Goal: Find specific page/section: Find specific page/section

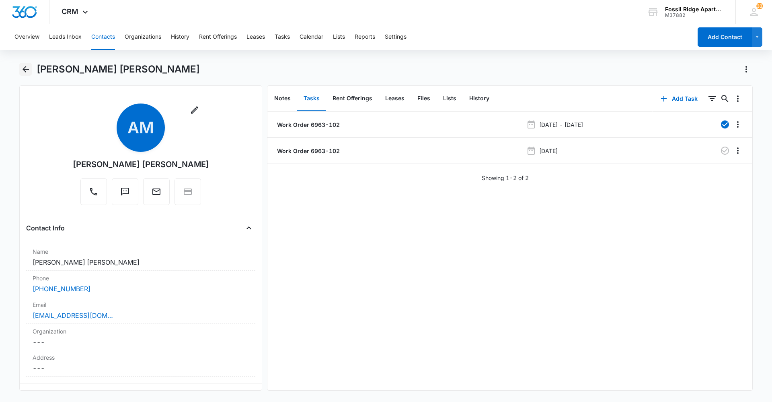
click at [22, 73] on icon "Back" at bounding box center [26, 69] width 10 height 10
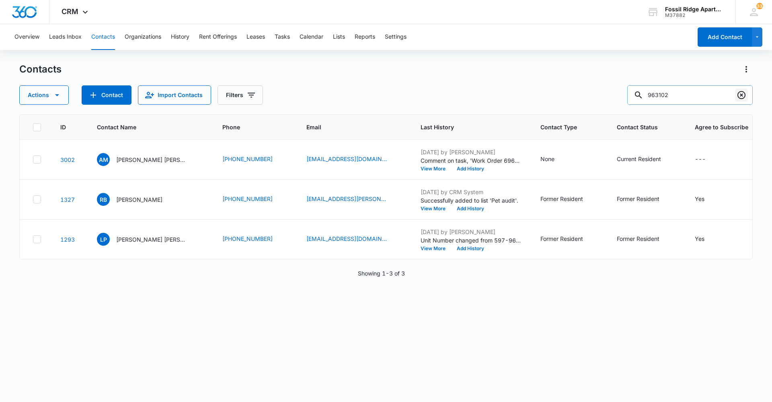
click at [736, 94] on button "Clear" at bounding box center [741, 95] width 13 height 13
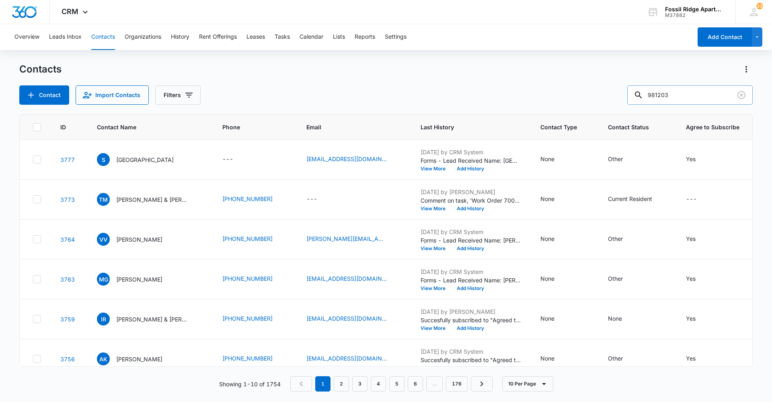
type input "981203"
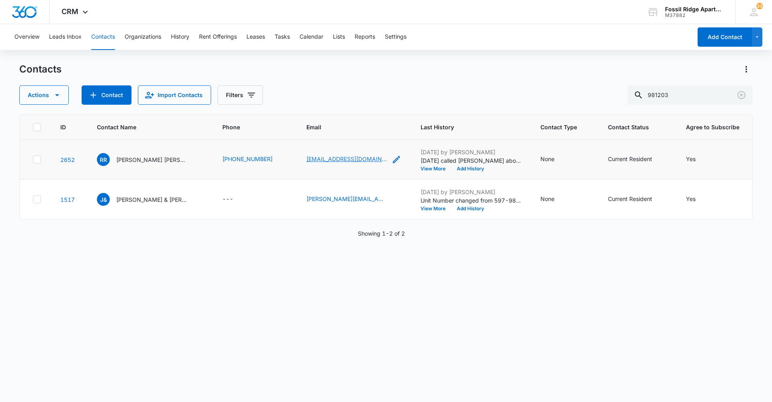
click at [340, 161] on link "[EMAIL_ADDRESS][DOMAIN_NAME]" at bounding box center [347, 158] width 80 height 8
click at [745, 93] on icon "Clear" at bounding box center [742, 95] width 8 height 8
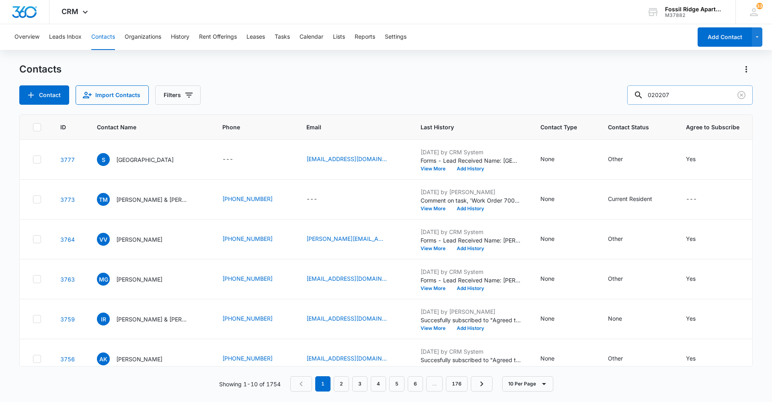
type input "020207"
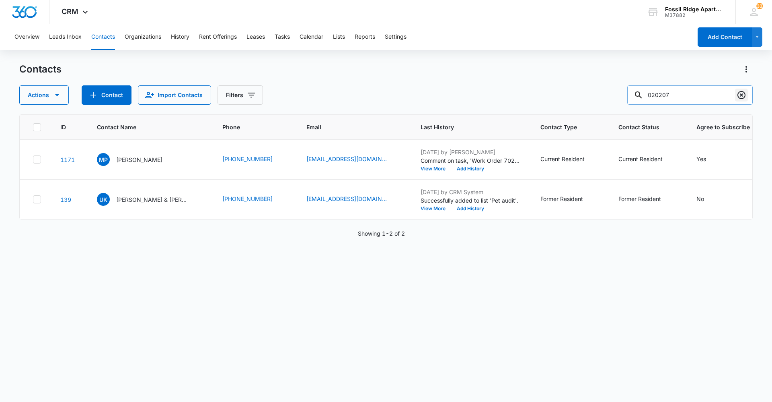
click at [743, 97] on icon "Clear" at bounding box center [742, 95] width 10 height 10
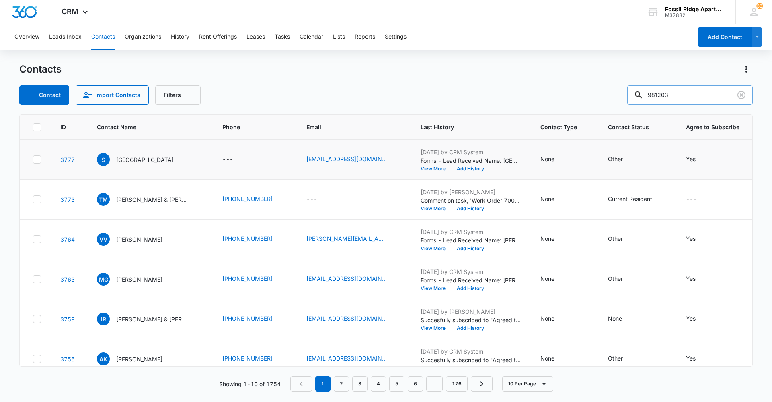
type input "981203"
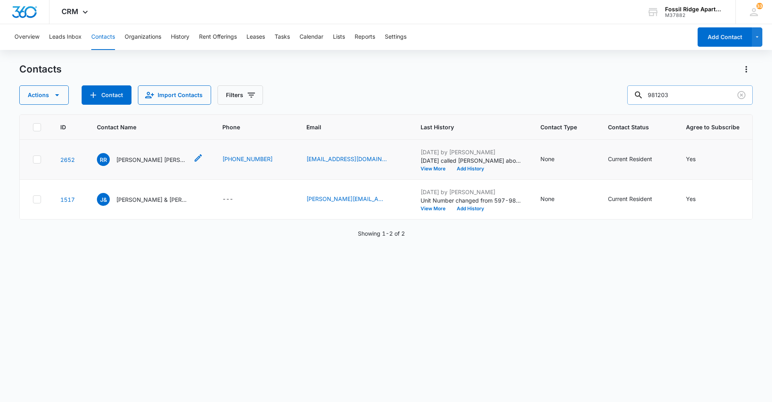
click at [142, 159] on p "[PERSON_NAME] [PERSON_NAME]" at bounding box center [152, 159] width 72 height 8
